Goal: Information Seeking & Learning: Find specific fact

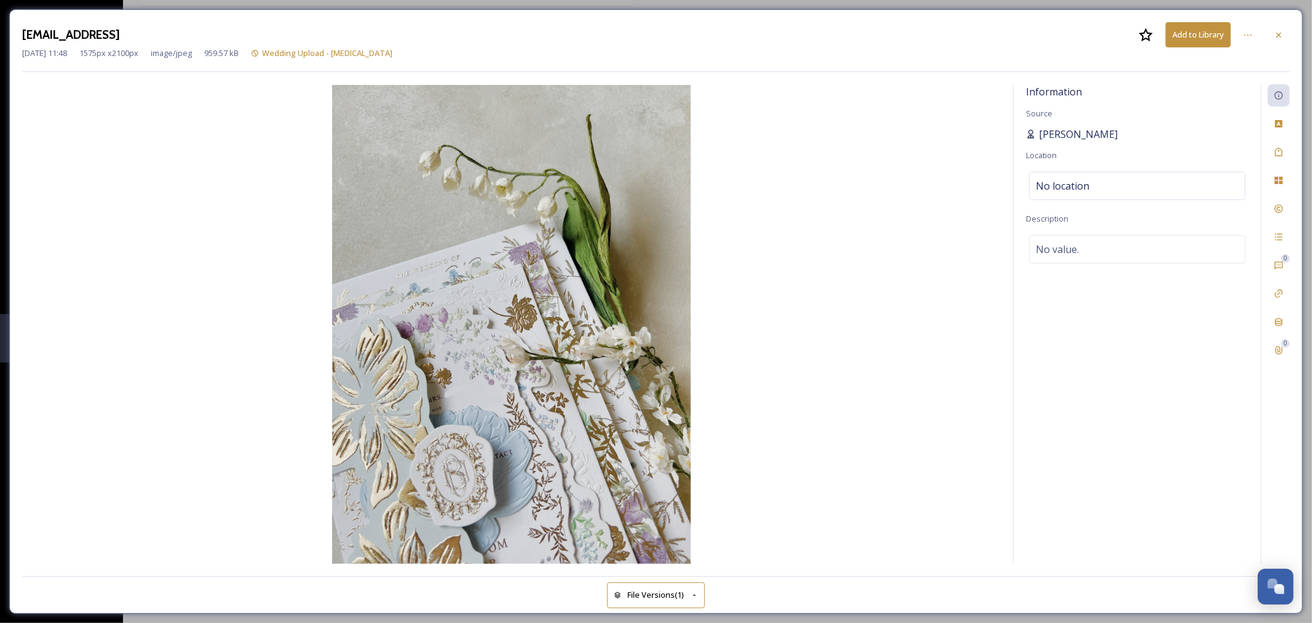
drag, startPoint x: 1149, startPoint y: 136, endPoint x: 1038, endPoint y: 139, distance: 110.2
click at [1038, 139] on div "Kurniawan Ho Wijaya" at bounding box center [1137, 134] width 223 height 15
copy span "Kurniawan Ho Wijaya"
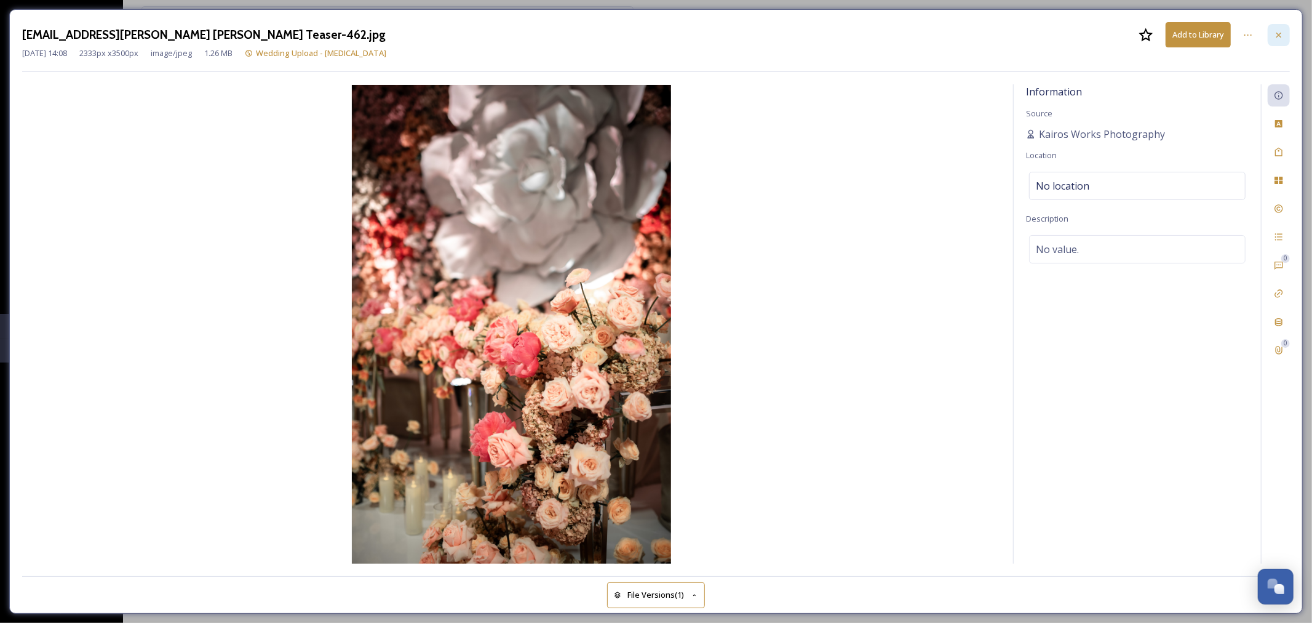
click at [1282, 31] on icon at bounding box center [1279, 35] width 10 height 10
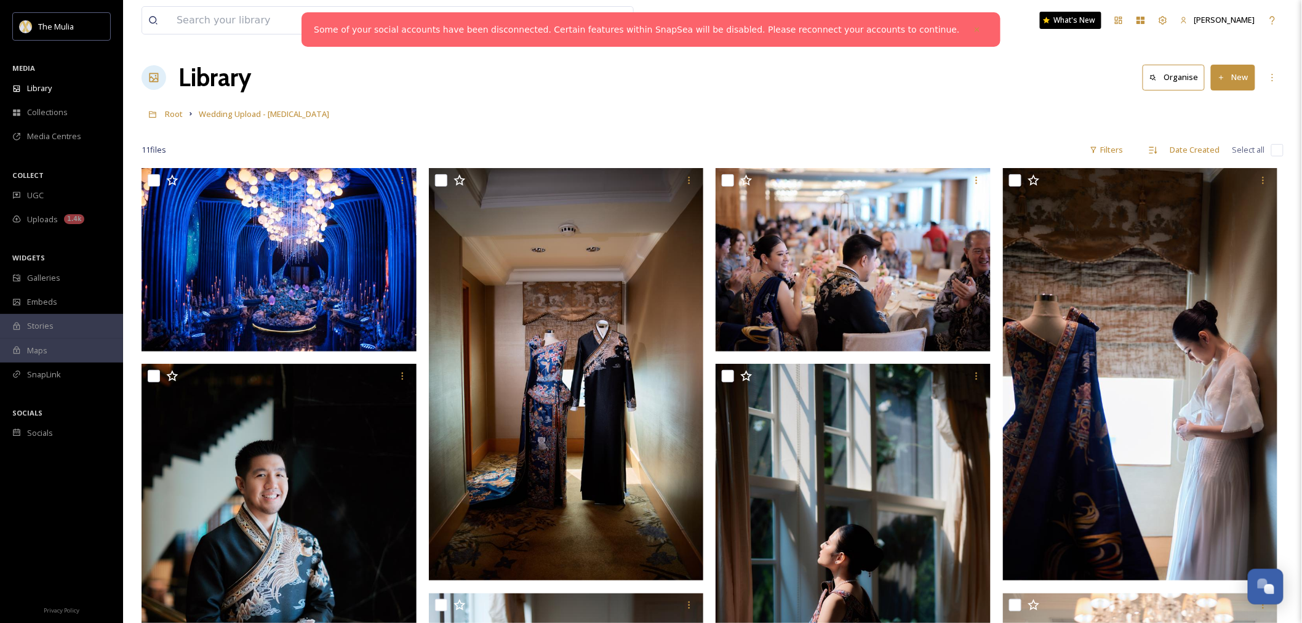
click at [228, 78] on h1 "Library" at bounding box center [214, 77] width 73 height 37
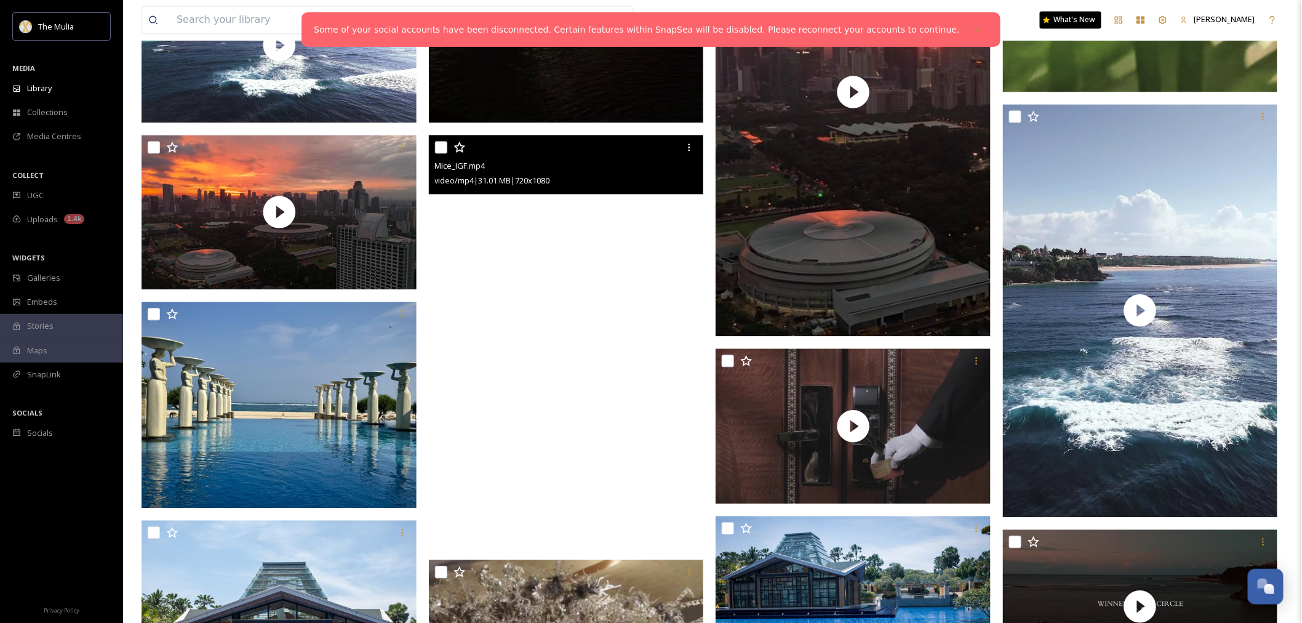
scroll to position [1504, 0]
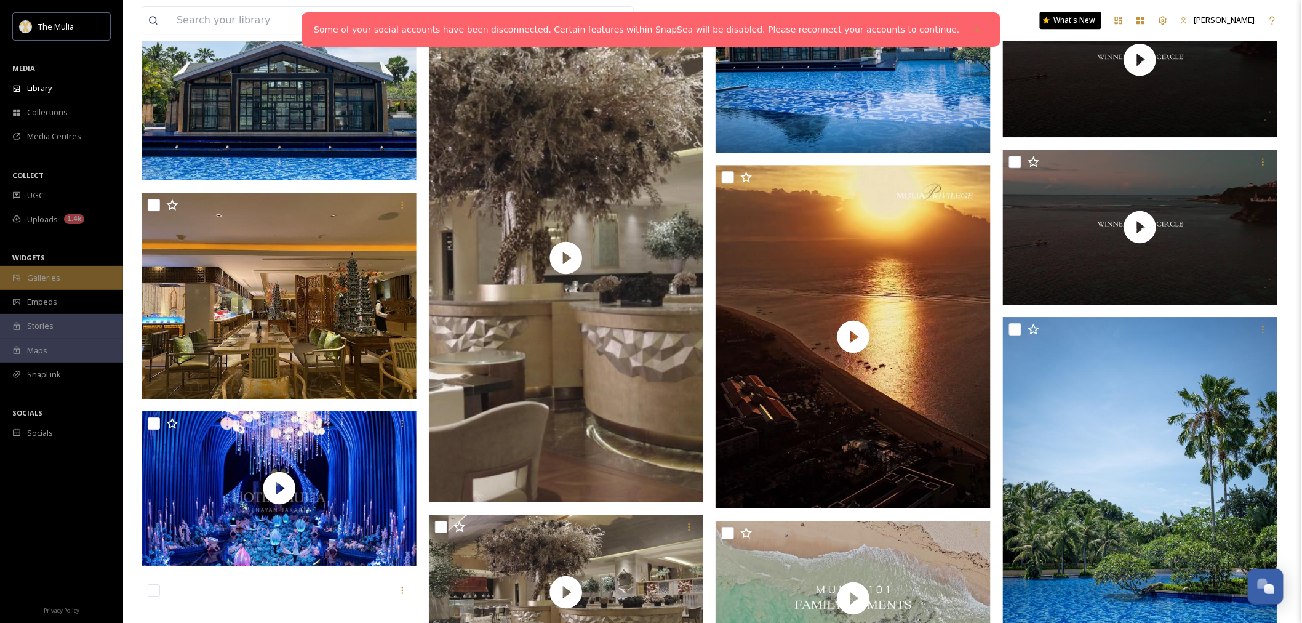
click at [64, 281] on div "Galleries" at bounding box center [61, 278] width 123 height 24
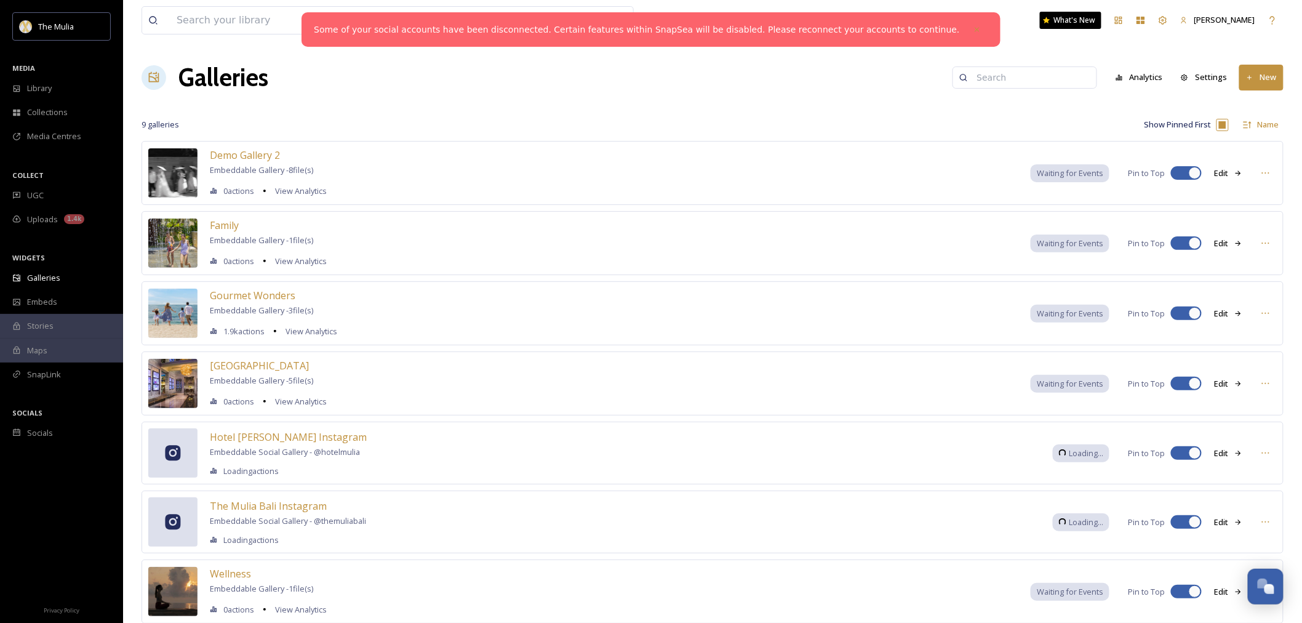
scroll to position [177, 0]
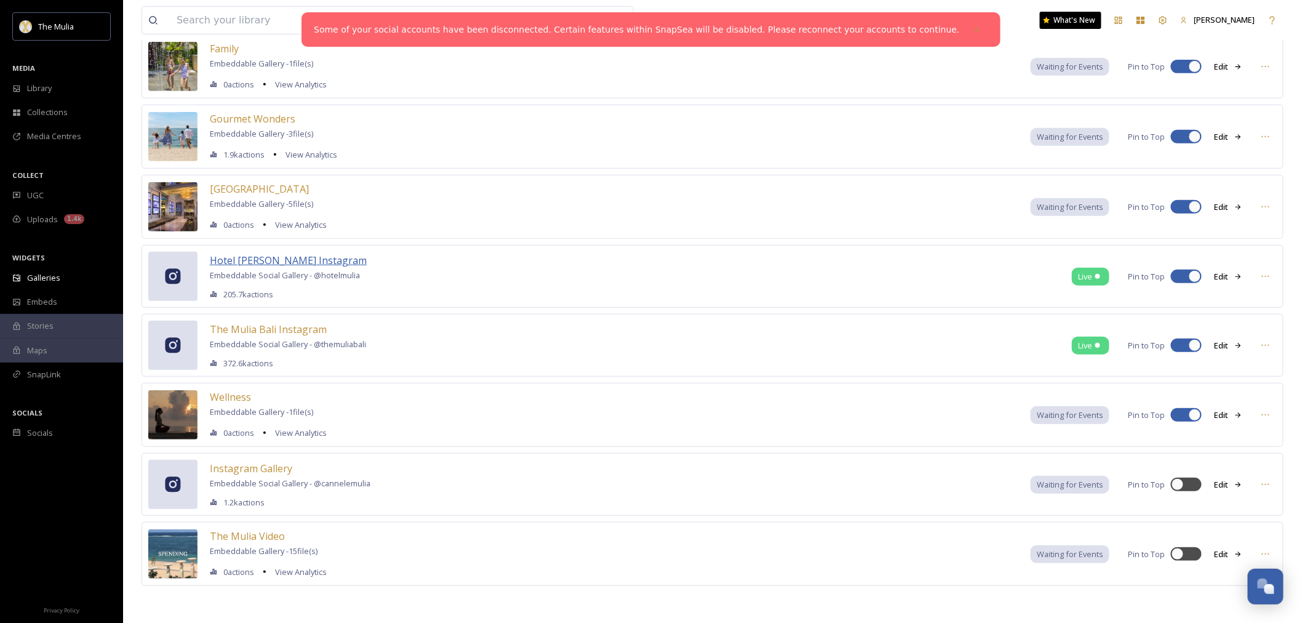
click at [284, 265] on span "Hotel Mulia Senayan Instagram" at bounding box center [288, 260] width 157 height 14
click at [41, 200] on span "UGC" at bounding box center [35, 195] width 17 height 12
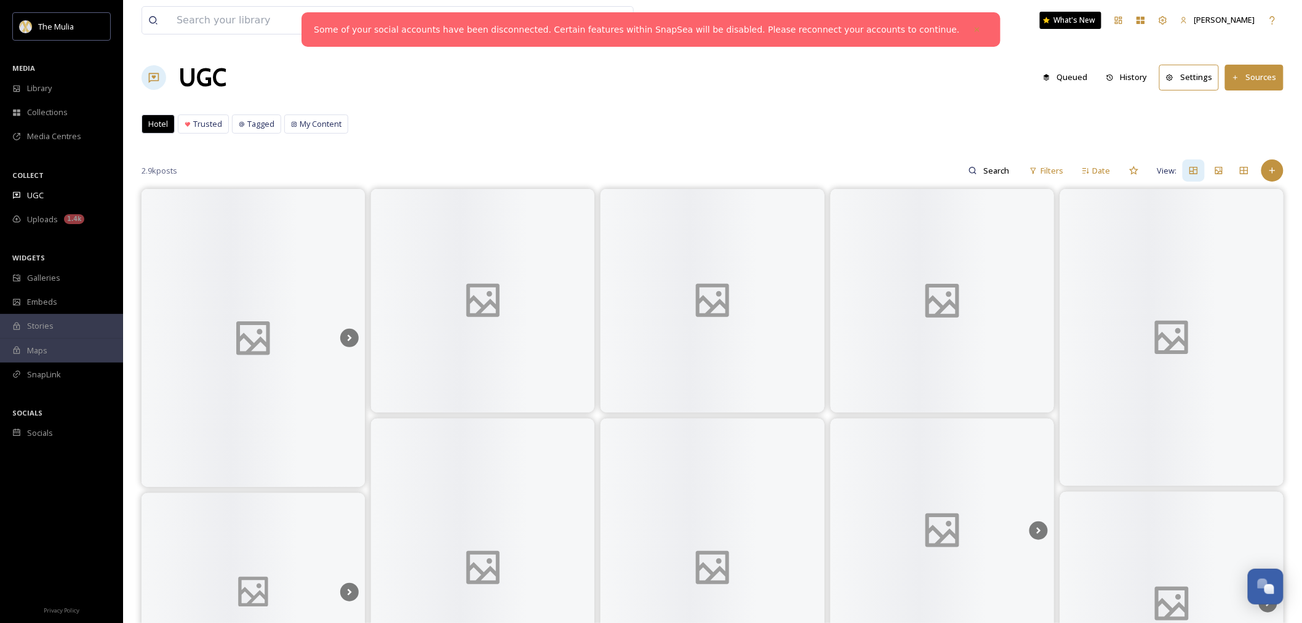
click at [41, 220] on span "Uploads" at bounding box center [42, 219] width 31 height 12
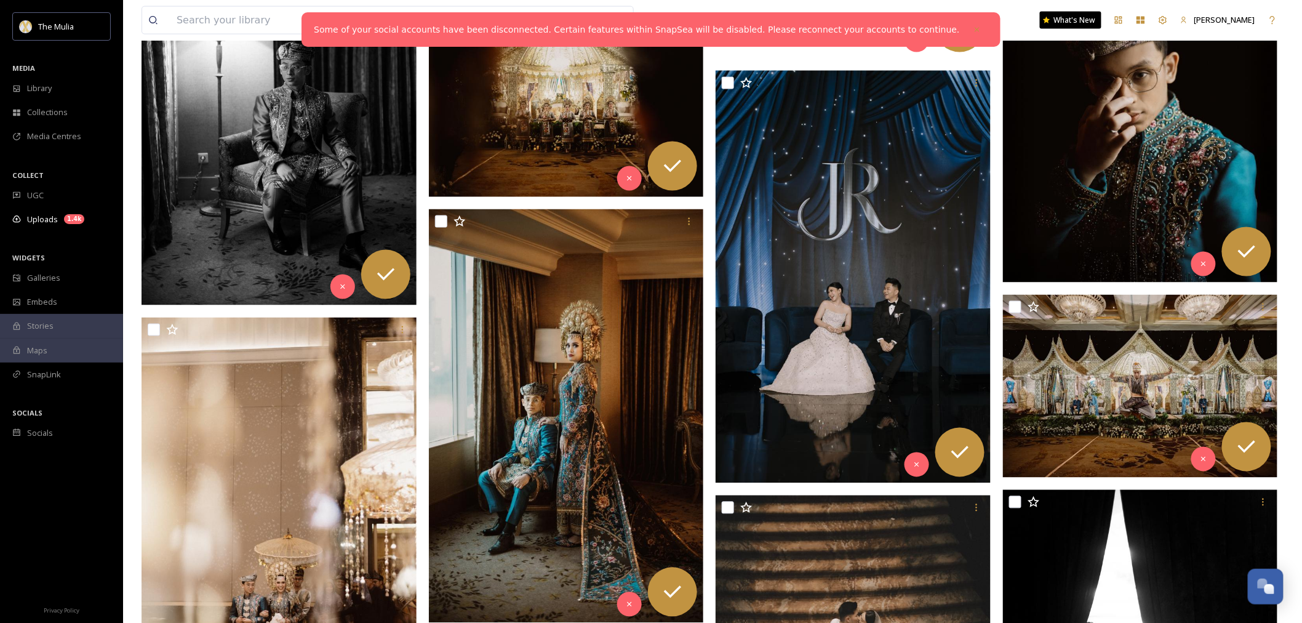
scroll to position [957, 0]
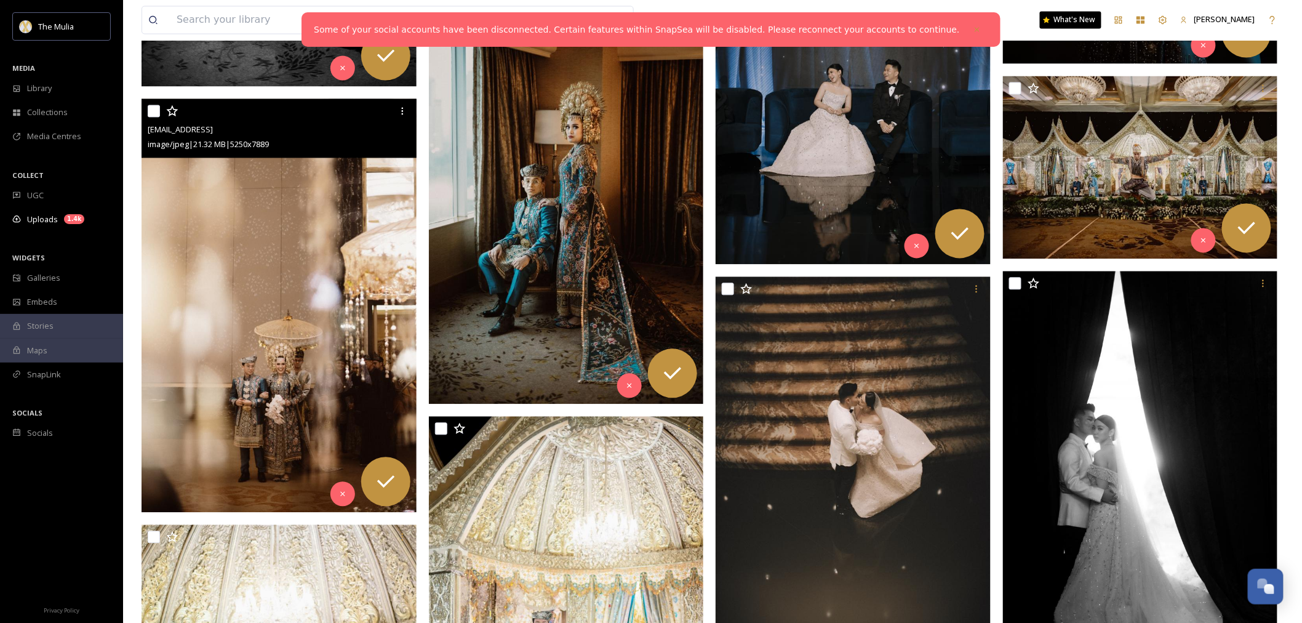
click at [293, 285] on img at bounding box center [278, 305] width 275 height 413
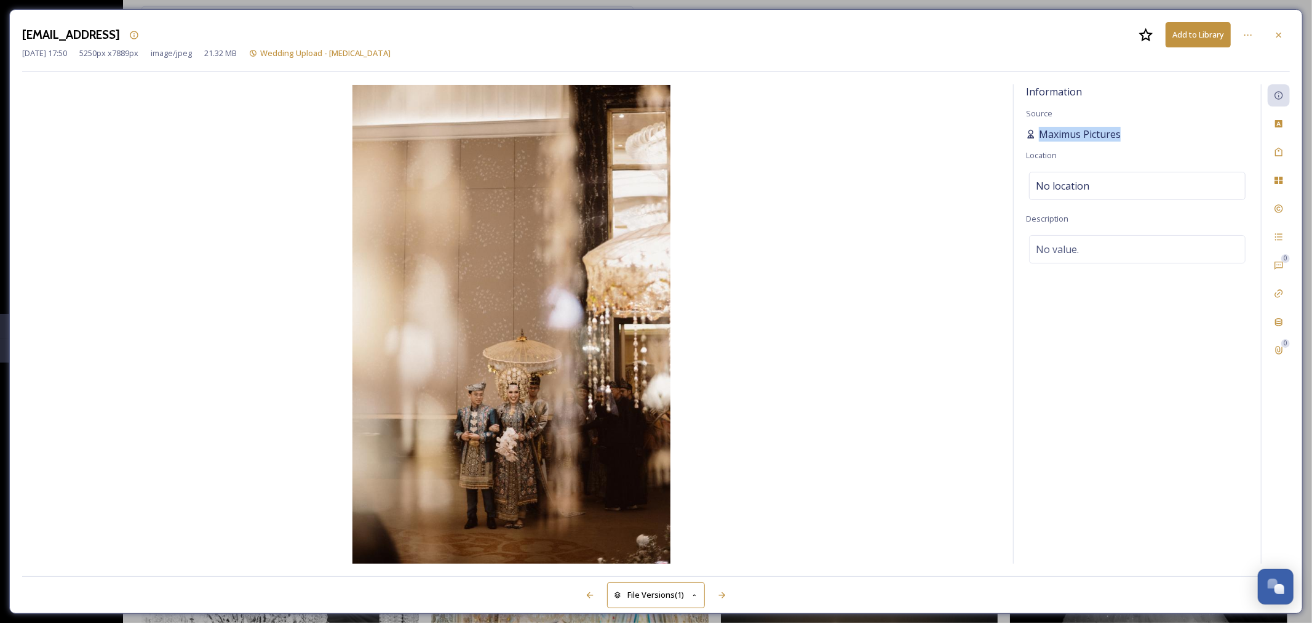
drag, startPoint x: 1136, startPoint y: 132, endPoint x: 1041, endPoint y: 128, distance: 94.8
click at [1041, 128] on div "Maximus Pictures" at bounding box center [1137, 134] width 223 height 15
copy span "Maximus Pictures"
click at [1275, 34] on icon at bounding box center [1279, 35] width 10 height 10
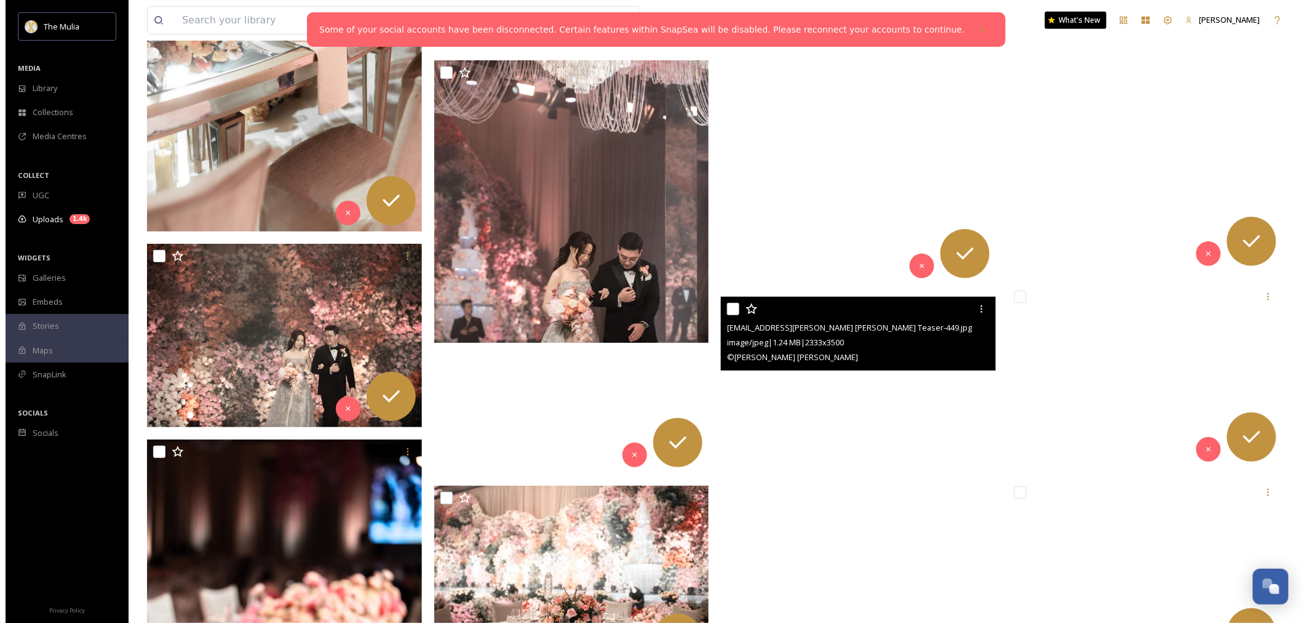
scroll to position [18045, 0]
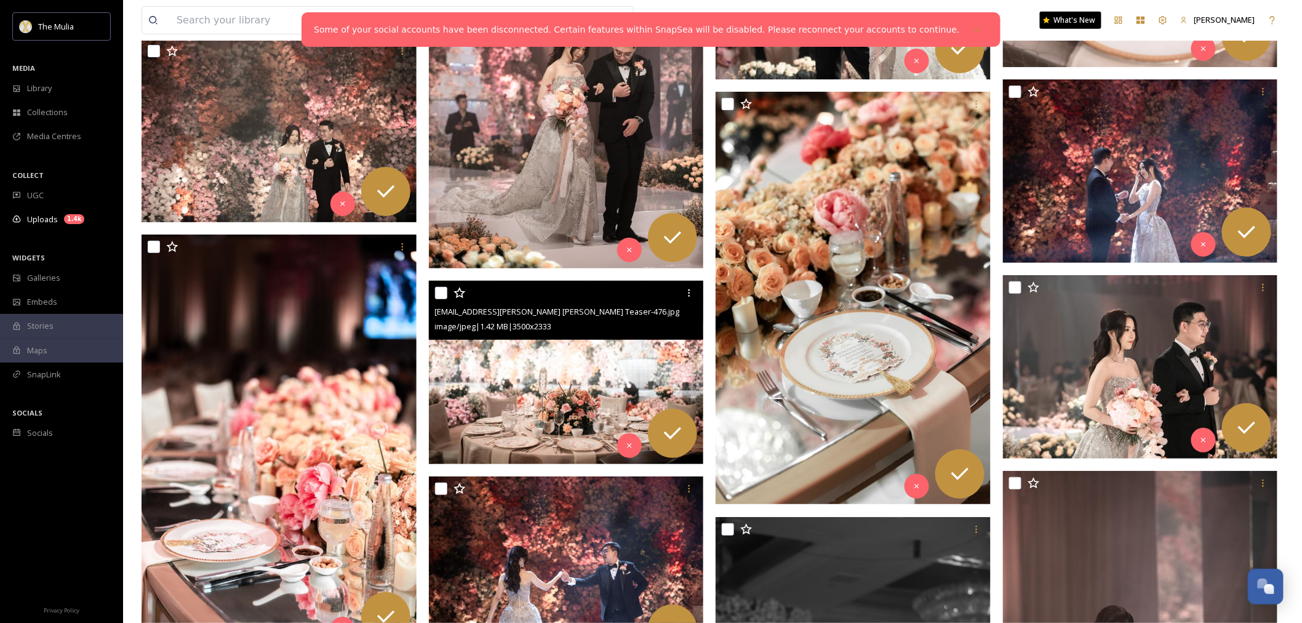
click at [502, 392] on img at bounding box center [566, 372] width 275 height 183
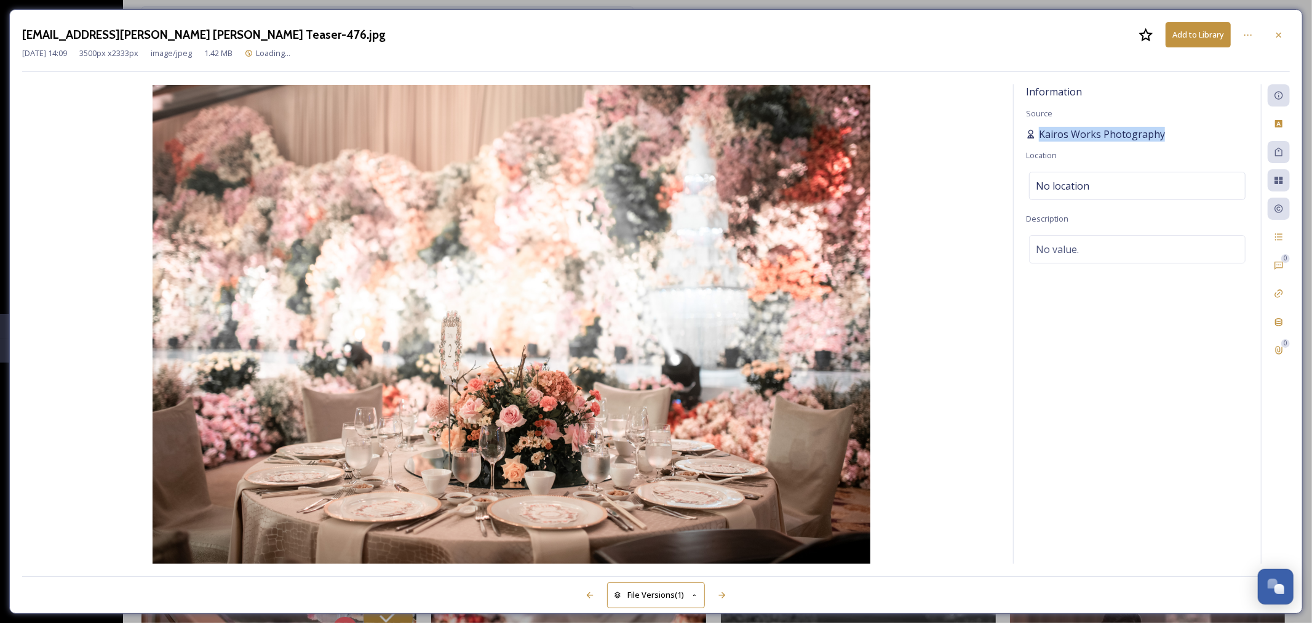
drag, startPoint x: 1171, startPoint y: 131, endPoint x: 1037, endPoint y: 128, distance: 133.5
click at [1037, 128] on div "Kairos Works Photography" at bounding box center [1137, 134] width 223 height 15
copy span "Kairos Works Photography"
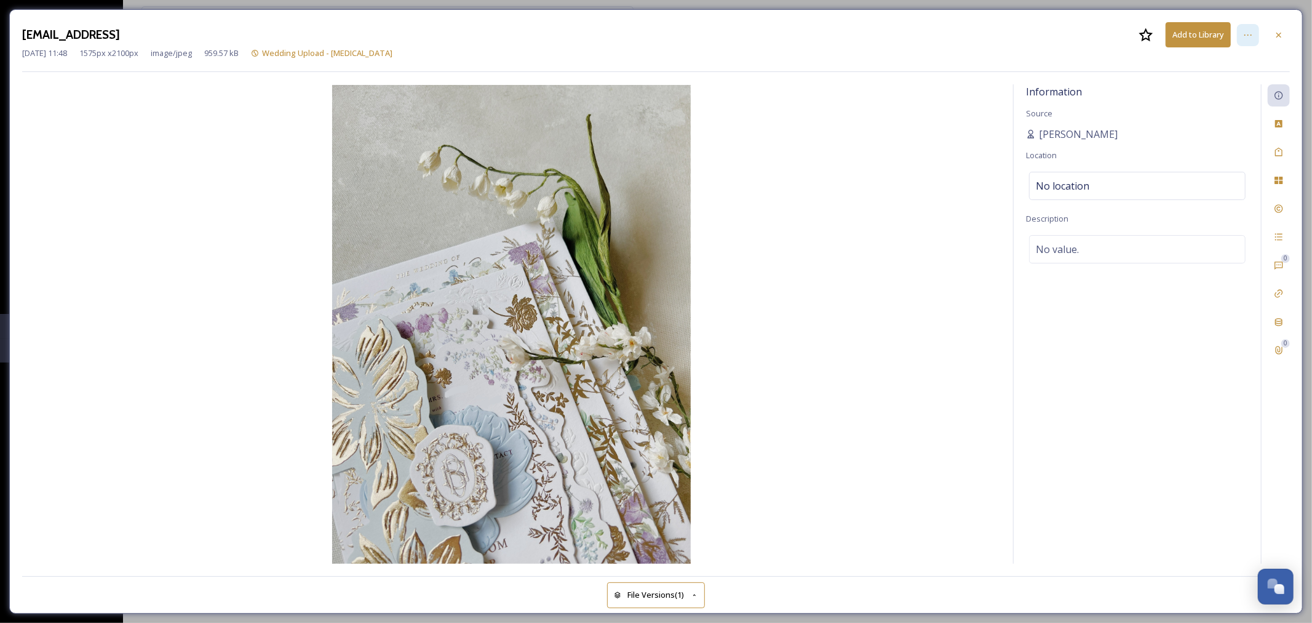
click at [1249, 39] on icon at bounding box center [1248, 35] width 10 height 10
click at [1281, 180] on icon at bounding box center [1279, 180] width 10 height 10
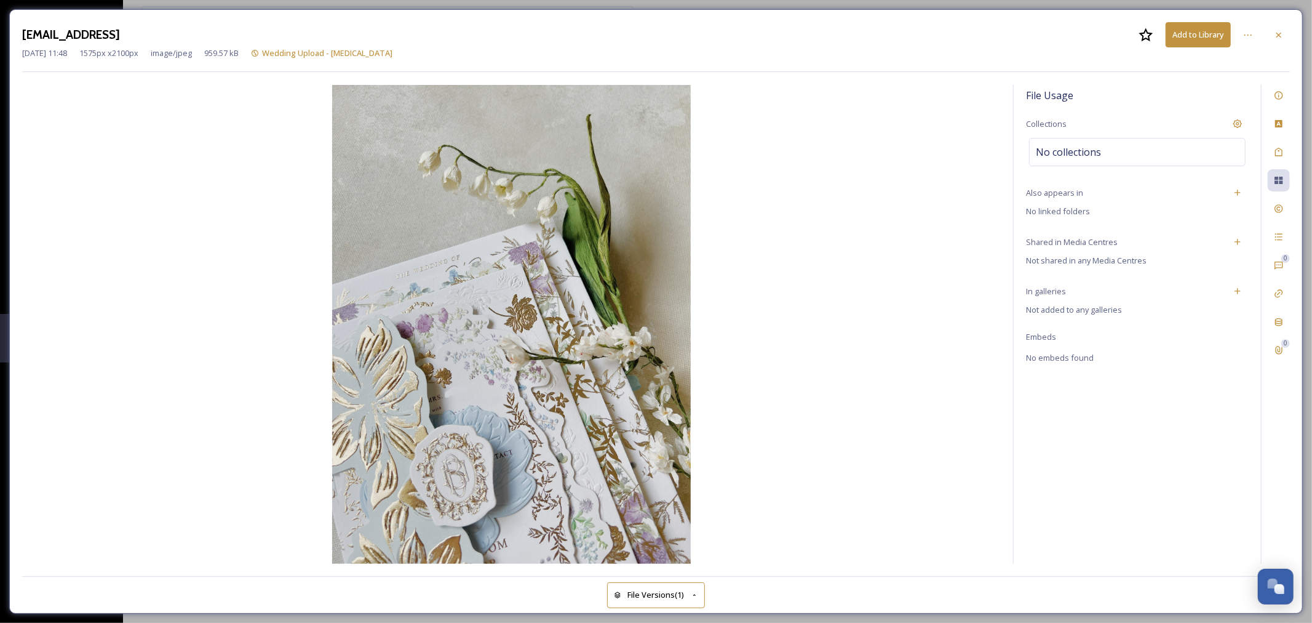
click at [560, 203] on img at bounding box center [511, 324] width 979 height 479
